Goal: Task Accomplishment & Management: Manage account settings

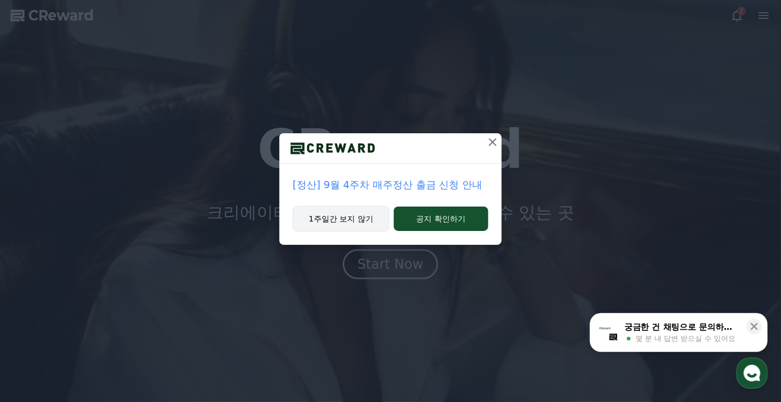
click at [373, 224] on button "1주일간 보지 않기" at bounding box center [341, 219] width 97 height 26
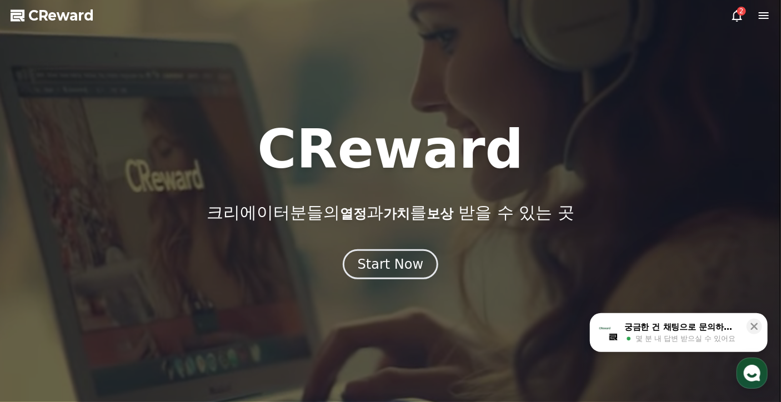
click at [740, 19] on icon at bounding box center [737, 16] width 10 height 12
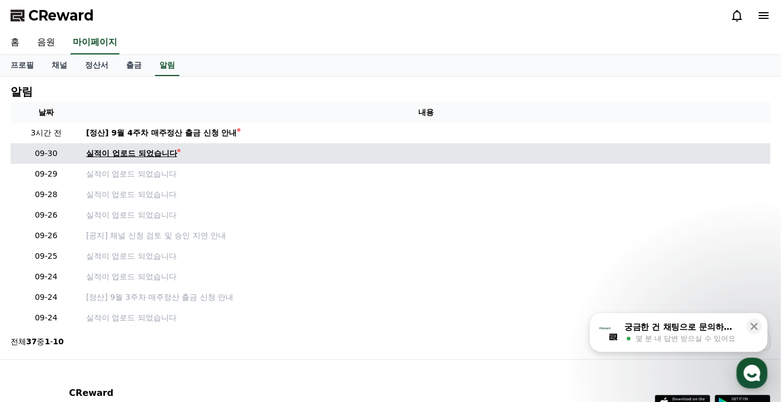
click at [149, 151] on div "실적이 업로드 되었습니다" at bounding box center [131, 154] width 91 height 12
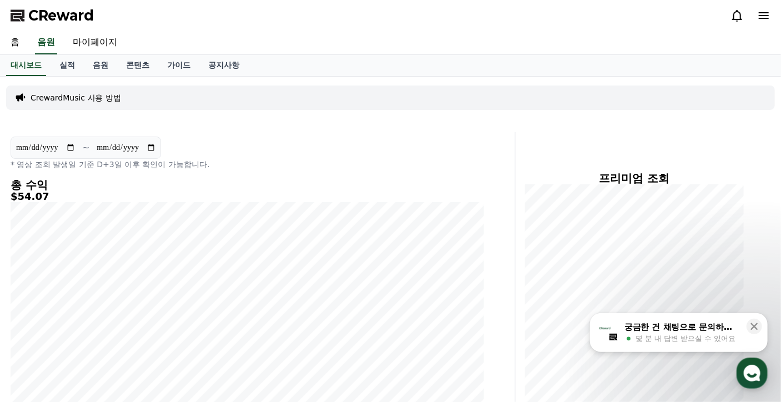
click at [734, 17] on icon at bounding box center [737, 16] width 10 height 12
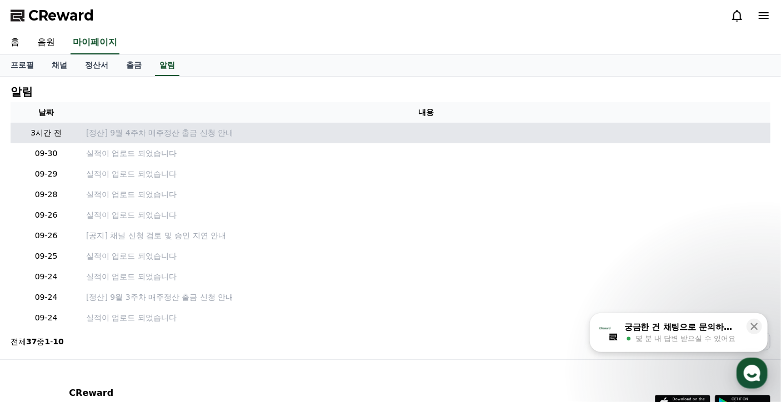
click at [201, 126] on td "[정산] 9월 4주차 매주정산 출금 신청 안내" at bounding box center [426, 133] width 689 height 21
click at [202, 138] on td "[정산] 9월 4주차 매주정산 출금 신청 안내" at bounding box center [426, 133] width 689 height 21
click at [200, 133] on p "[정산] 9월 4주차 매주정산 출금 신청 안내" at bounding box center [426, 133] width 680 height 12
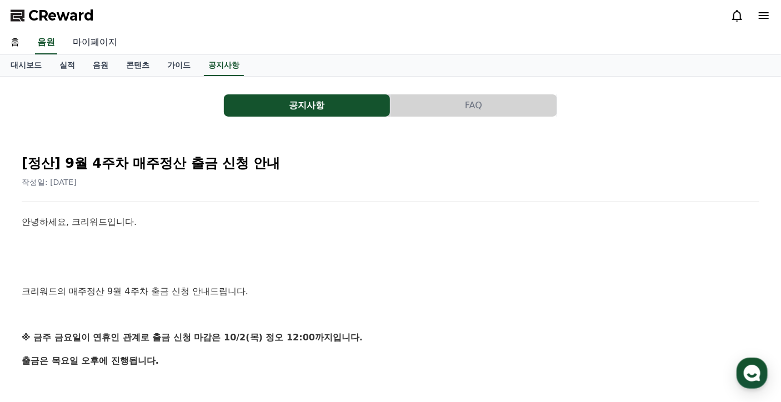
click at [86, 44] on link "마이페이지" at bounding box center [95, 42] width 62 height 23
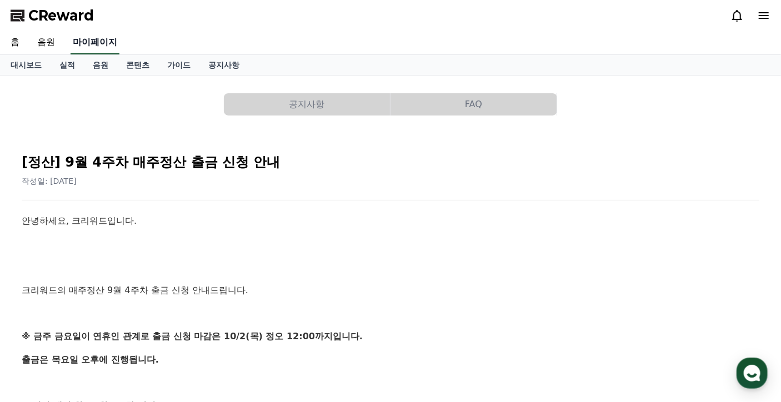
select select "**********"
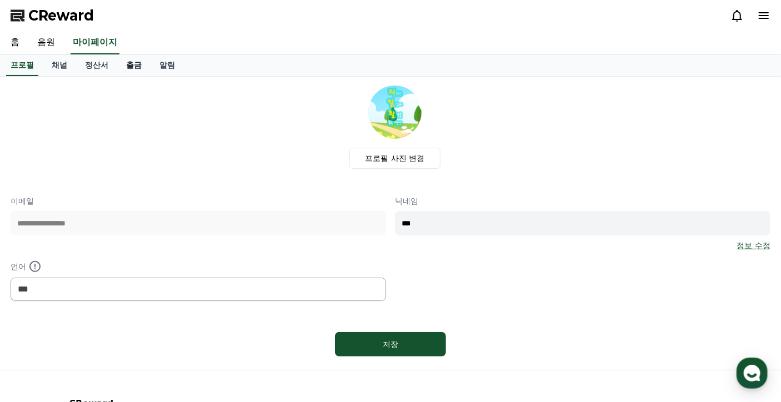
click at [133, 69] on link "출금" at bounding box center [133, 65] width 33 height 21
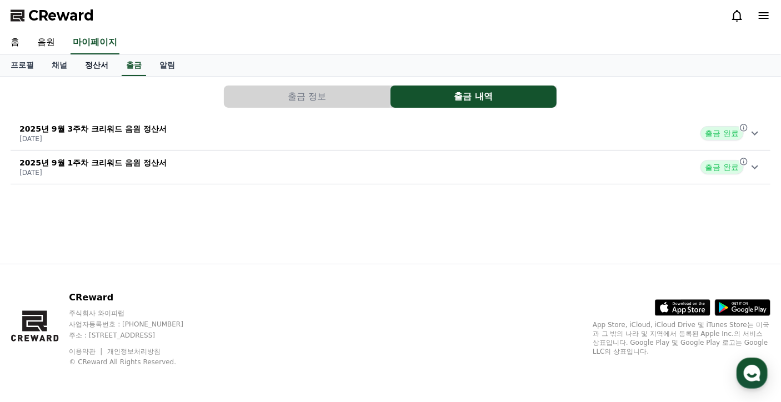
click at [99, 68] on link "정산서" at bounding box center [96, 65] width 41 height 21
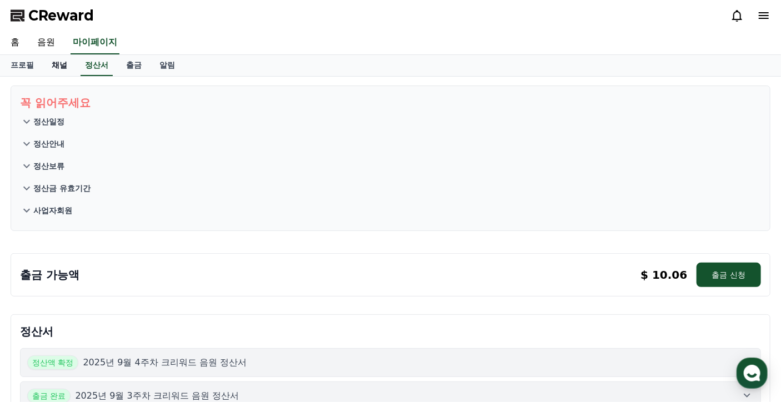
click at [67, 69] on link "채널" at bounding box center [59, 65] width 33 height 21
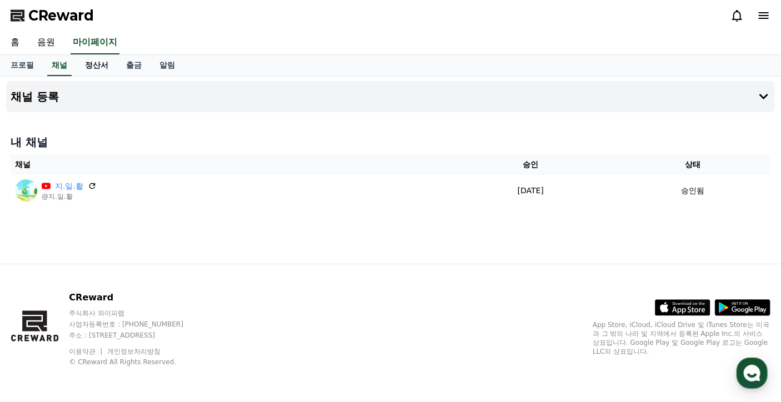
click at [99, 64] on link "정산서" at bounding box center [96, 65] width 41 height 21
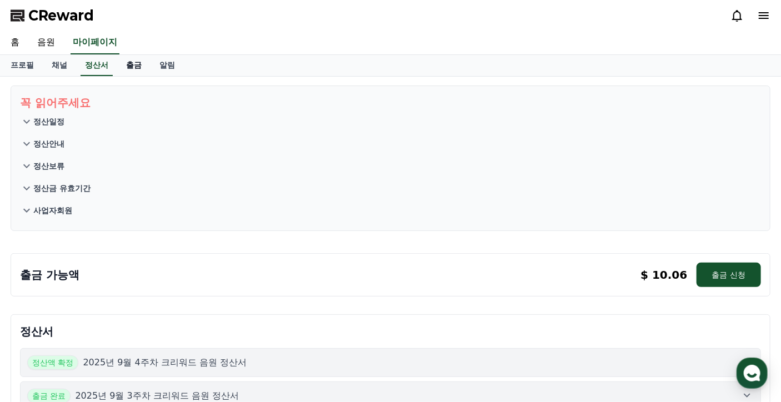
click at [131, 64] on link "출금" at bounding box center [133, 65] width 33 height 21
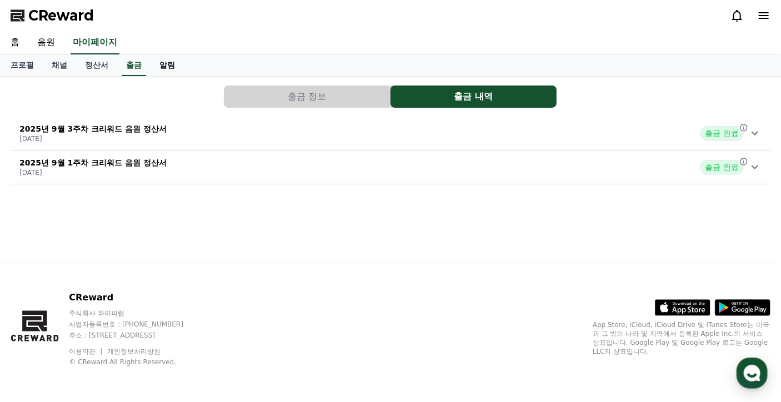
click at [164, 64] on link "알림" at bounding box center [167, 65] width 33 height 21
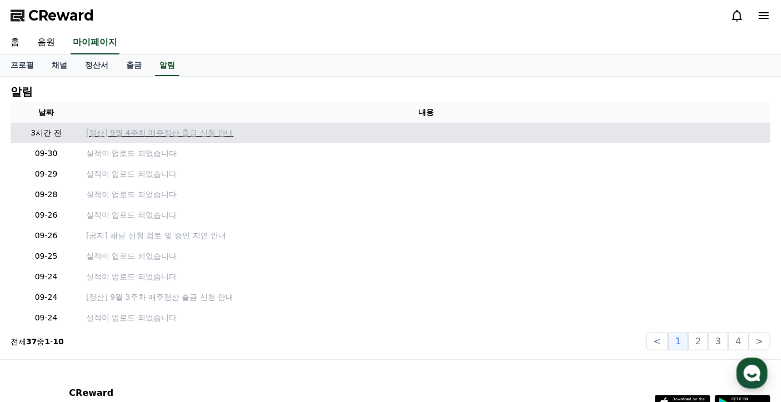
click at [138, 128] on p "[정산] 9월 4주차 매주정산 출금 신청 안내" at bounding box center [426, 133] width 680 height 12
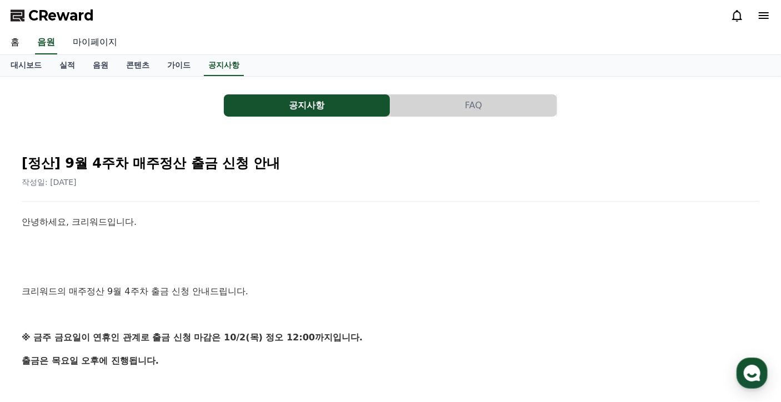
click at [108, 42] on link "마이페이지" at bounding box center [95, 42] width 62 height 23
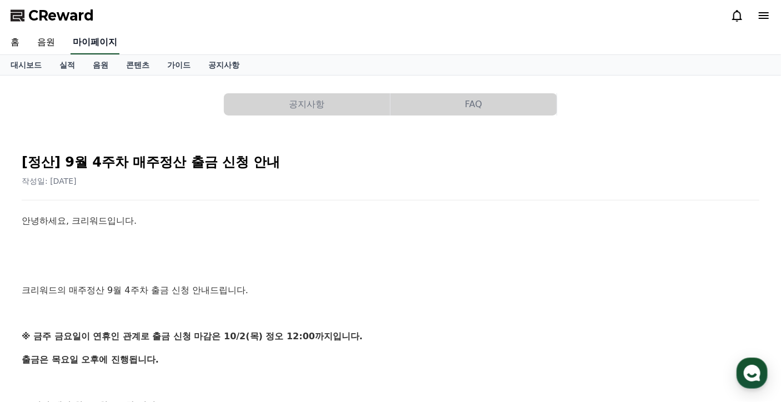
select select "**********"
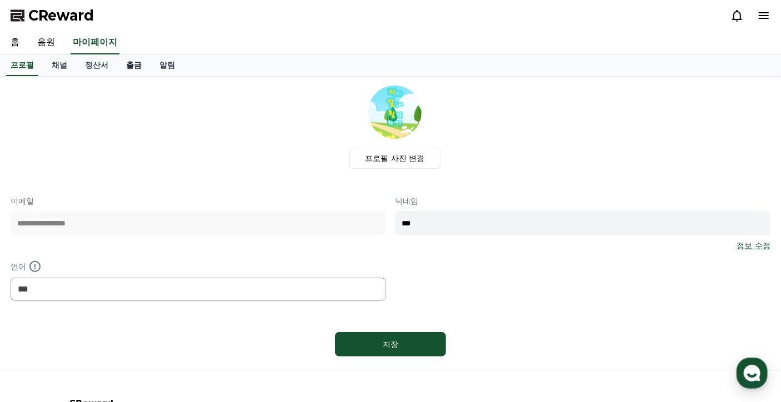
click at [133, 63] on link "출금" at bounding box center [133, 65] width 33 height 21
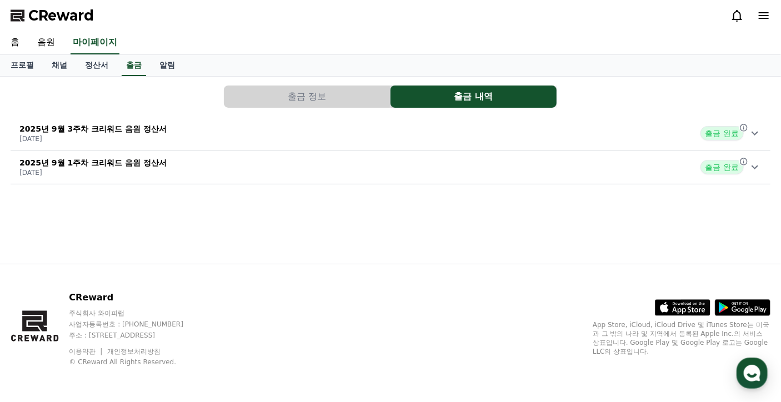
click at [755, 136] on icon at bounding box center [755, 133] width 13 height 13
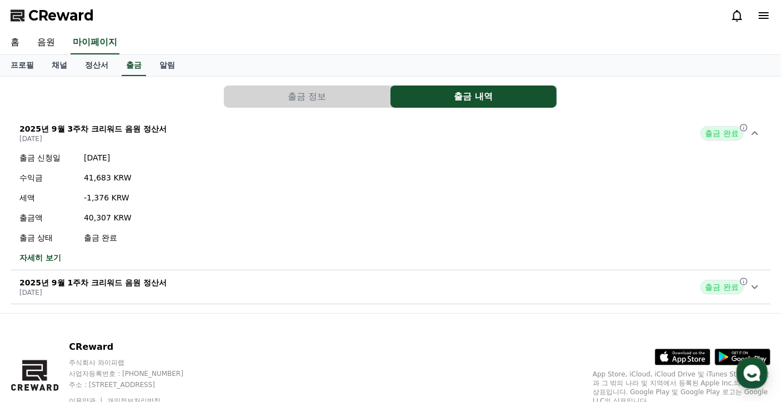
click at [755, 136] on icon at bounding box center [755, 133] width 13 height 13
